Goal: Book appointment/travel/reservation

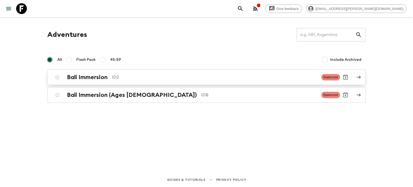
click at [115, 74] on p "ID2" at bounding box center [214, 77] width 205 height 6
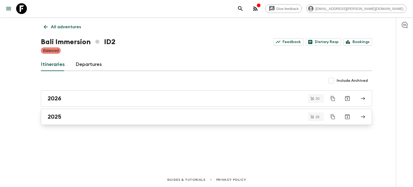
click at [137, 114] on div "2025" at bounding box center [202, 116] width 308 height 7
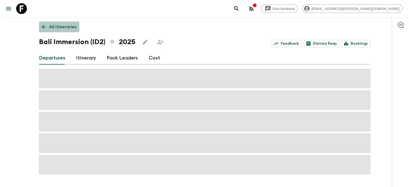
click at [59, 24] on p "All itineraries" at bounding box center [62, 27] width 27 height 6
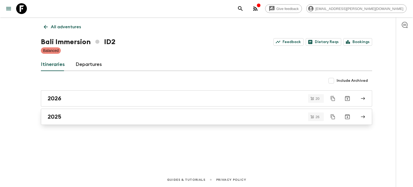
click at [96, 115] on div "2025" at bounding box center [202, 116] width 308 height 7
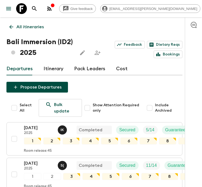
click at [9, 26] on icon at bounding box center [11, 27] width 6 height 6
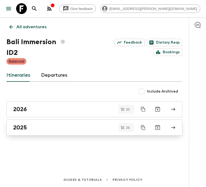
click at [43, 124] on div "2025" at bounding box center [89, 127] width 153 height 7
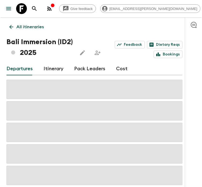
click at [14, 36] on div "All itineraries Bali Immersion (ID2) 2025 Feedback Dietary Reqs Bookings Depart…" at bounding box center [94, 101] width 189 height 168
click at [12, 28] on icon at bounding box center [11, 27] width 6 height 6
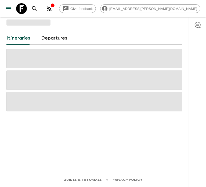
click at [12, 28] on div "Itineraries Departures" at bounding box center [94, 87] width 189 height 140
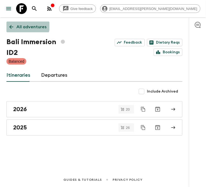
click at [10, 23] on link "All adventures" at bounding box center [27, 27] width 43 height 11
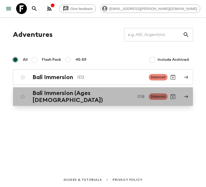
click at [48, 91] on div "Bali Immersion (Ages [DEMOGRAPHIC_DATA]) IDB Balanced" at bounding box center [92, 97] width 150 height 14
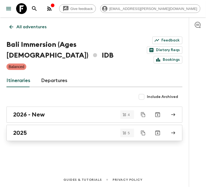
click at [35, 132] on link "2025" at bounding box center [94, 133] width 176 height 16
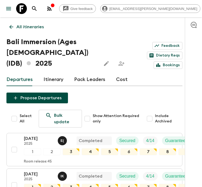
click at [10, 24] on icon at bounding box center [11, 27] width 6 height 6
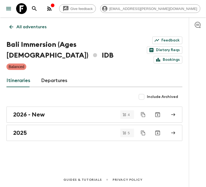
click at [31, 22] on link "All adventures" at bounding box center [27, 27] width 43 height 11
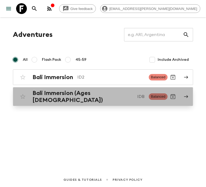
click at [52, 91] on div "Bali Immersion (Ages [DEMOGRAPHIC_DATA]) IDB Balanced" at bounding box center [92, 97] width 150 height 14
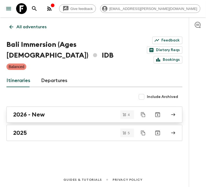
click at [43, 111] on h2 "2026 - New" at bounding box center [29, 114] width 32 height 7
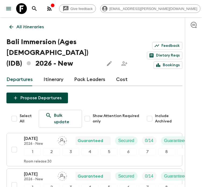
click at [13, 29] on icon at bounding box center [11, 27] width 6 height 6
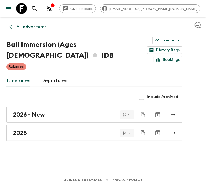
click at [13, 29] on icon at bounding box center [11, 27] width 6 height 6
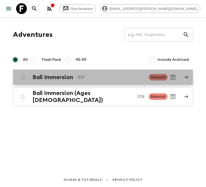
click at [53, 78] on h2 "Bali Immersion" at bounding box center [53, 77] width 41 height 7
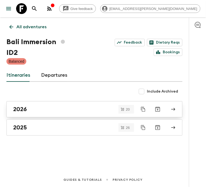
click at [37, 106] on div "2026" at bounding box center [89, 109] width 153 height 7
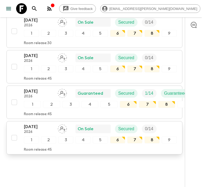
scroll to position [688, 0]
